Goal: Navigation & Orientation: Find specific page/section

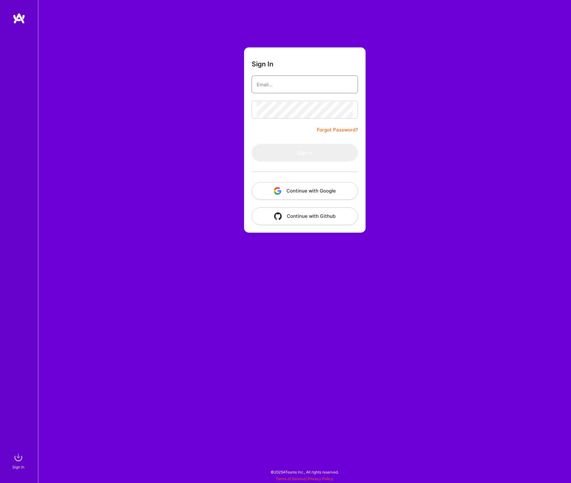
click at [262, 85] on input "email" at bounding box center [304, 85] width 96 height 16
type input "[EMAIL_ADDRESS][DOMAIN_NAME]"
click at [251, 144] on button "Sign In" at bounding box center [304, 153] width 106 height 18
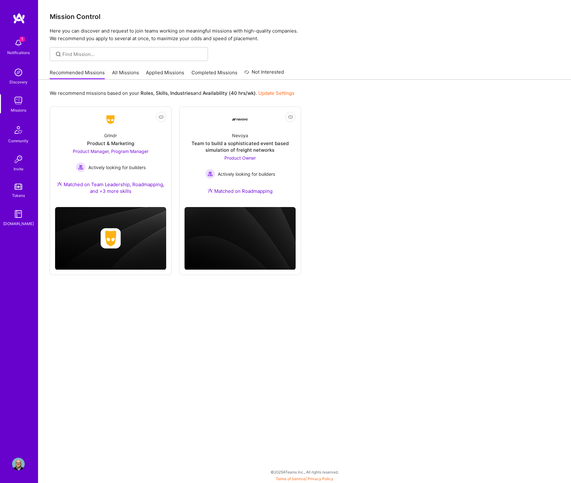
click at [19, 42] on img at bounding box center [18, 43] width 13 height 13
click at [21, 465] on img at bounding box center [18, 464] width 13 height 13
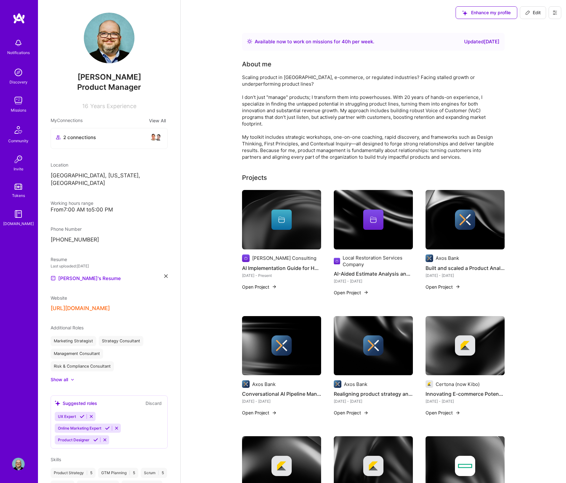
click at [151, 137] on img at bounding box center [154, 137] width 8 height 8
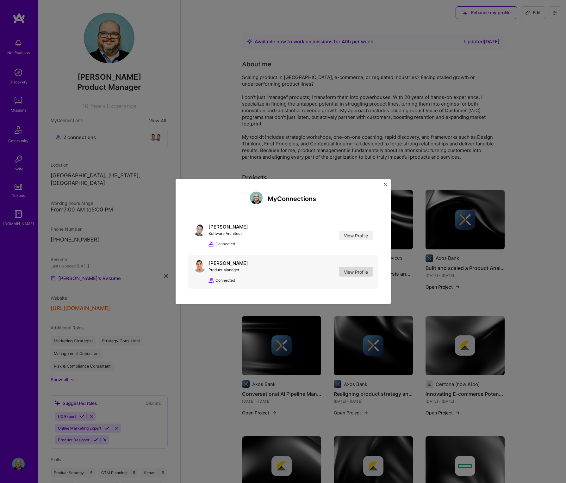
click at [353, 272] on link "View Profile" at bounding box center [356, 271] width 34 height 9
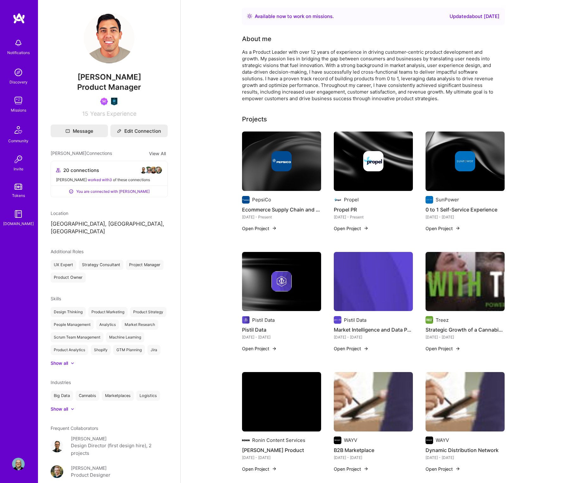
click at [155, 171] on img at bounding box center [159, 170] width 8 height 8
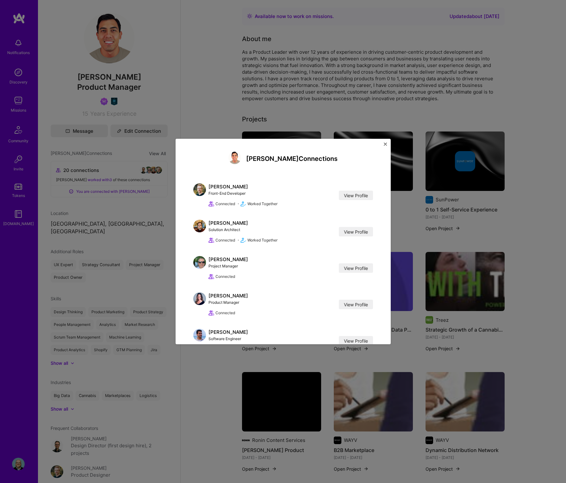
click at [384, 143] on img "Close" at bounding box center [385, 144] width 3 height 3
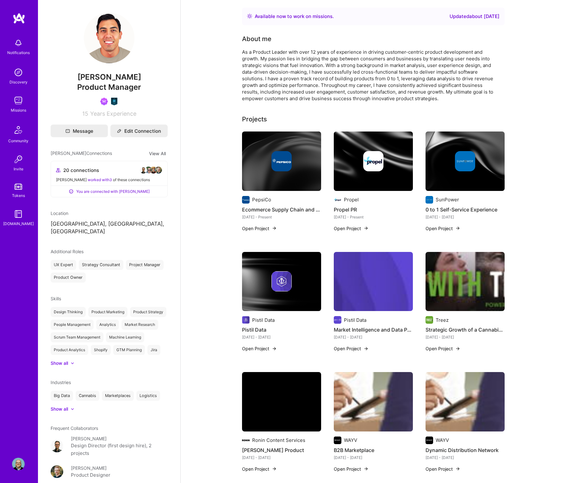
click at [19, 17] on img at bounding box center [19, 18] width 13 height 11
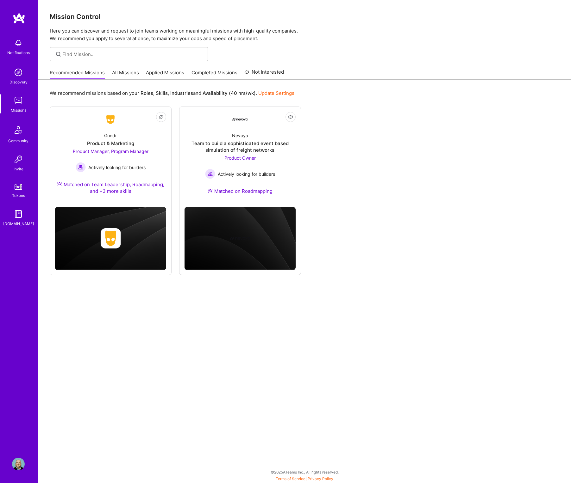
click at [152, 74] on link "Applied Missions" at bounding box center [165, 74] width 38 height 10
